Goal: Navigation & Orientation: Find specific page/section

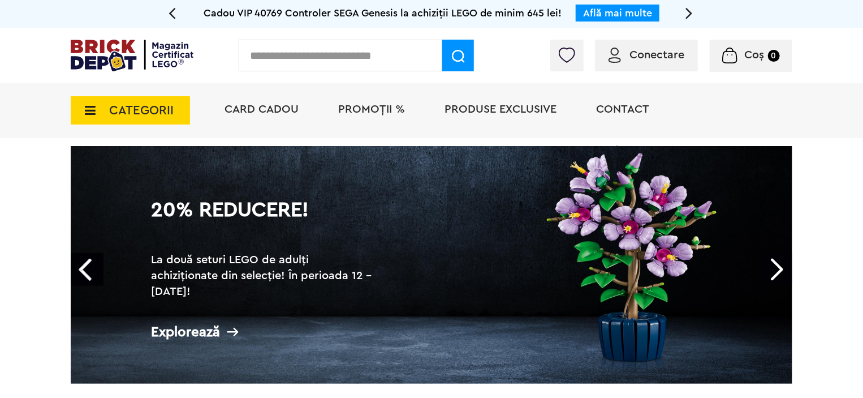
click at [165, 111] on span "CATEGORII" at bounding box center [141, 110] width 64 height 12
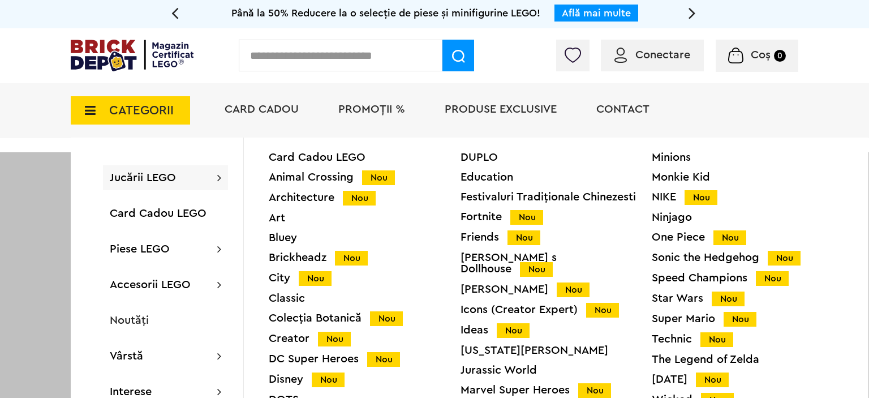
click at [163, 176] on span "Jucării LEGO" at bounding box center [143, 177] width 66 height 11
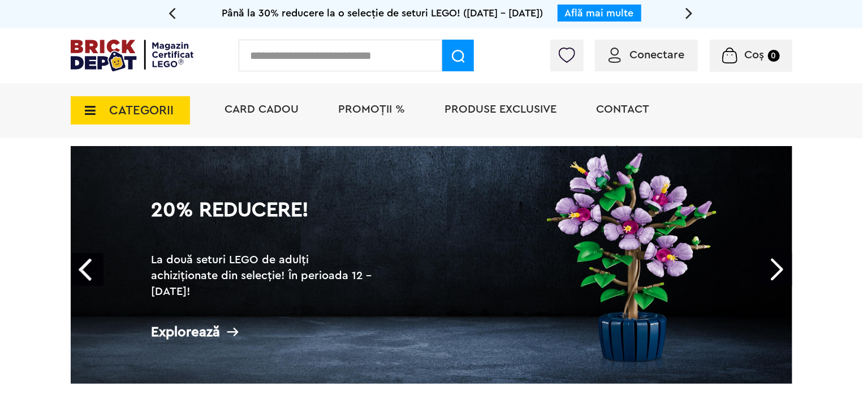
click at [145, 102] on span "CATEGORII" at bounding box center [130, 110] width 119 height 28
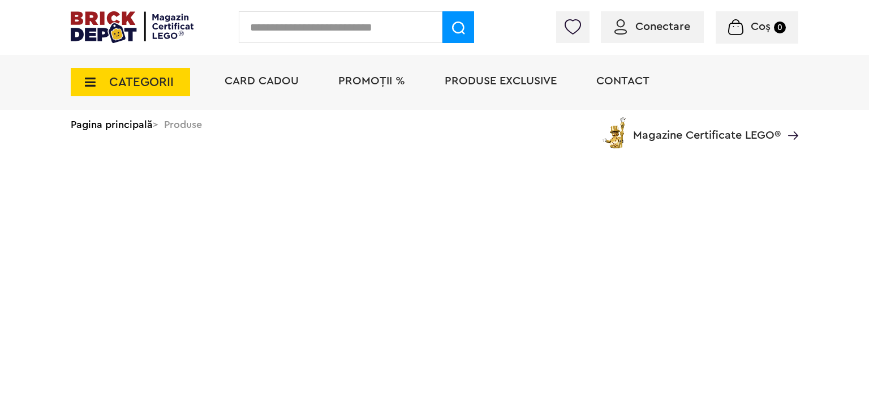
click at [129, 93] on span "CATEGORII" at bounding box center [130, 82] width 119 height 28
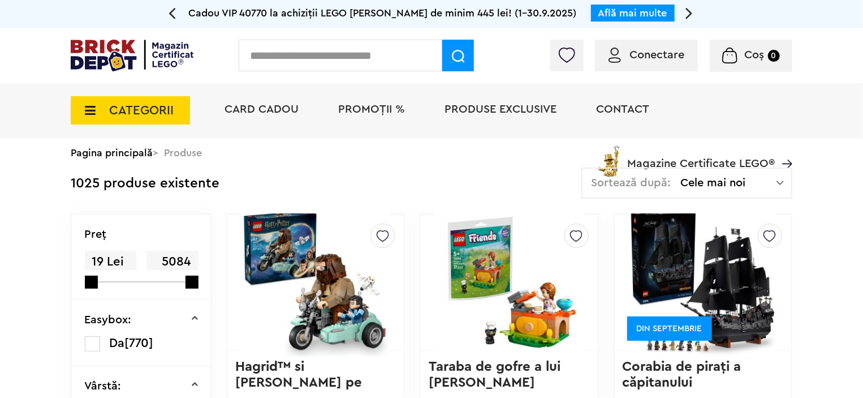
click at [140, 87] on div "CATEGORII Jucării LEGO Card Cadou LEGO Animal Crossing Nou Architecture Nou Art…" at bounding box center [130, 103] width 119 height 41
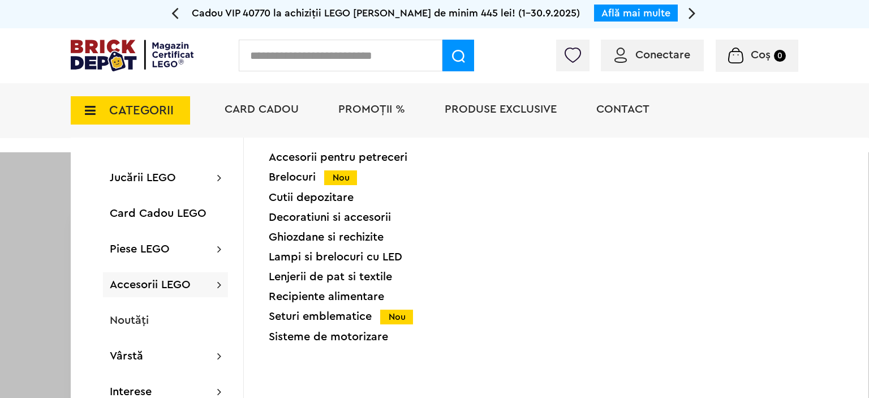
click at [348, 342] on div "Sisteme de motorizare" at bounding box center [365, 336] width 192 height 11
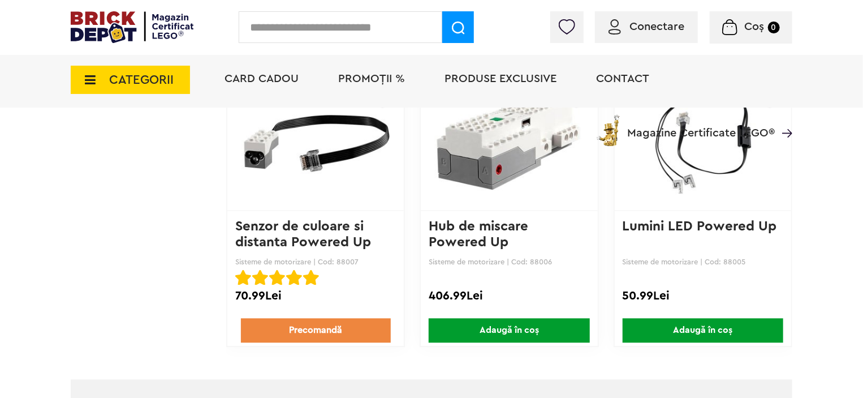
scroll to position [1226, 0]
